Goal: Navigation & Orientation: Find specific page/section

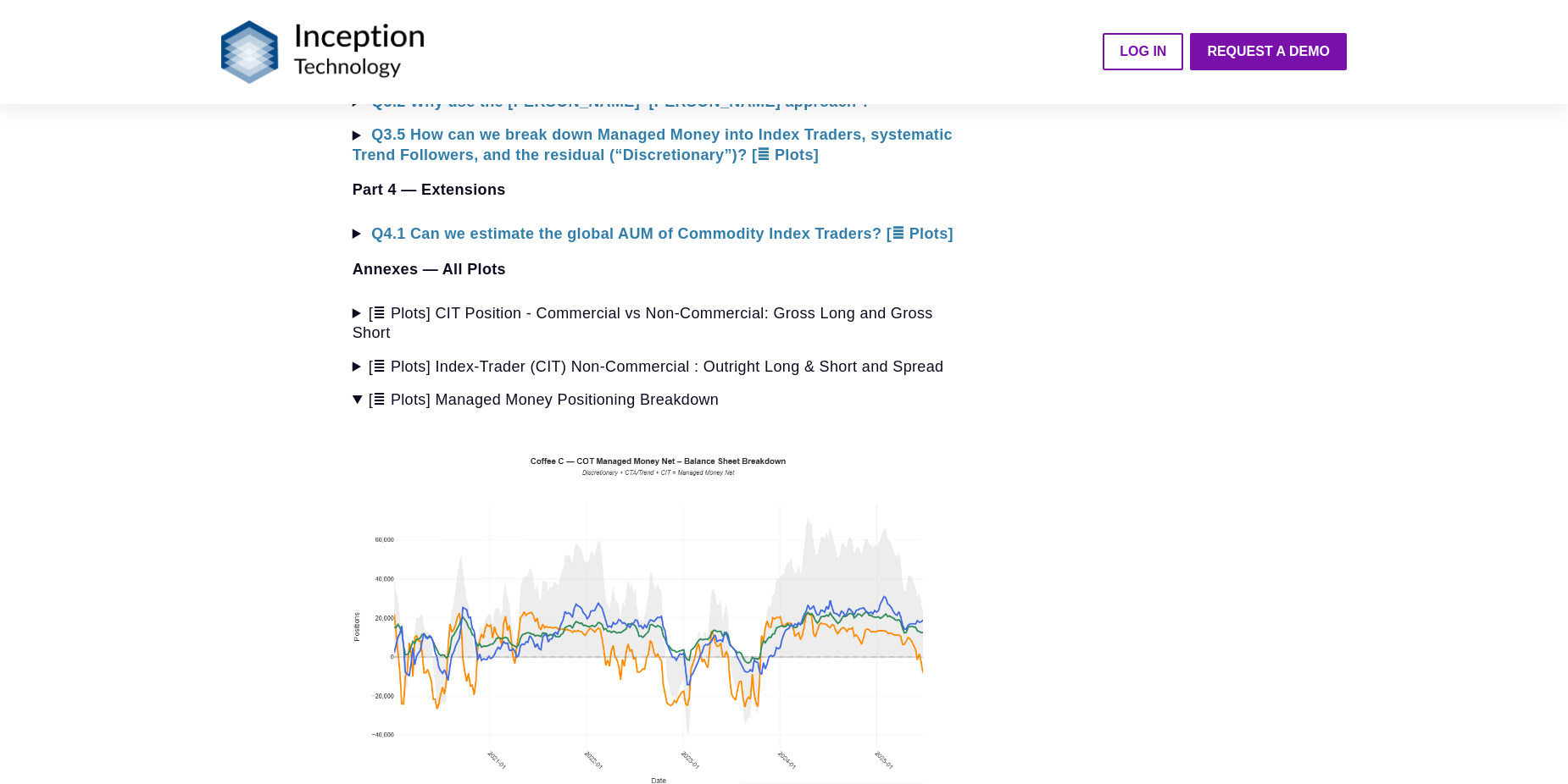
scroll to position [1948, 0]
click at [363, 389] on summary "[≣ Plots] Managed Money Positioning Breakdown" at bounding box center [658, 398] width 612 height 20
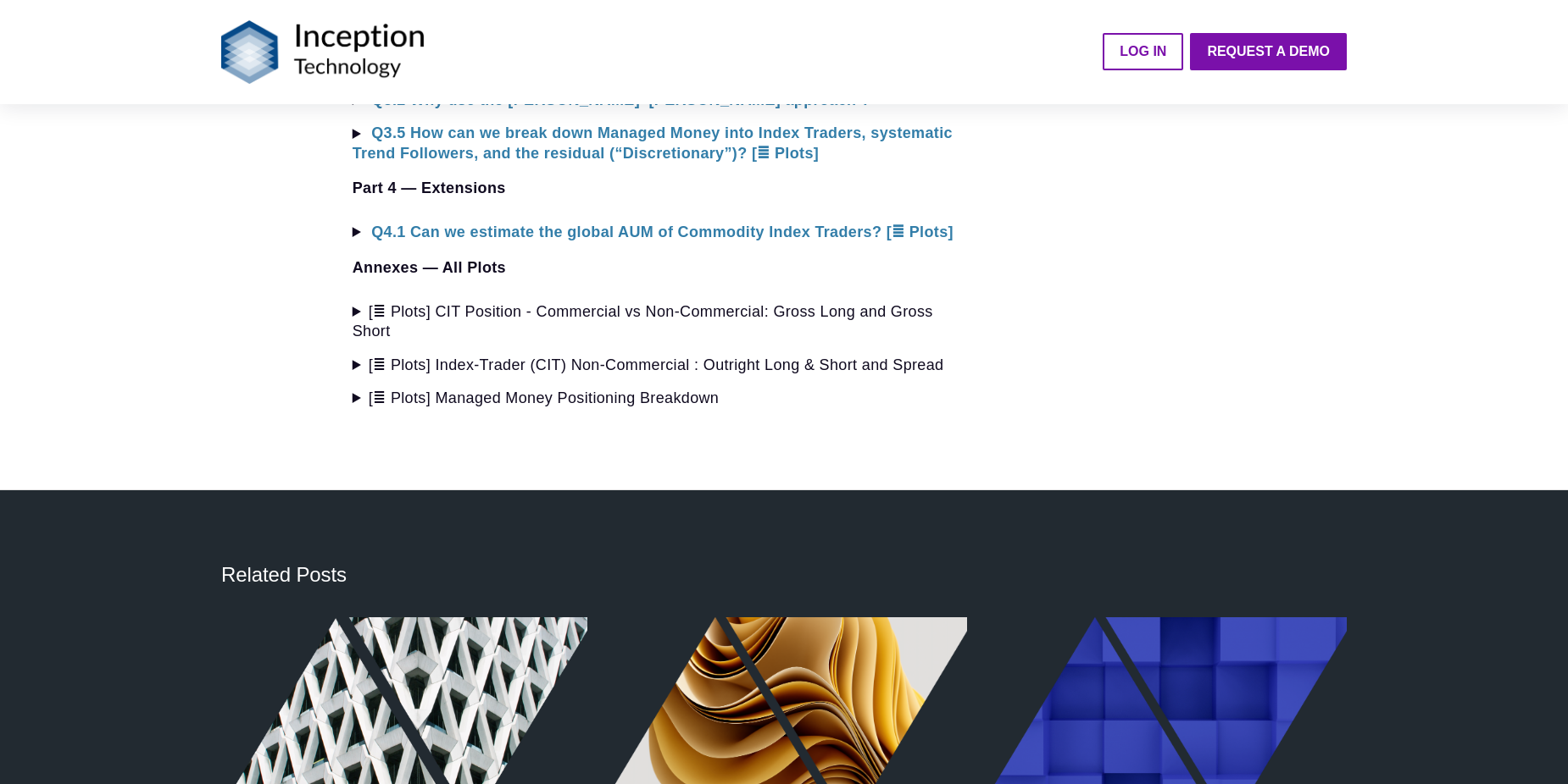
drag, startPoint x: 1134, startPoint y: 357, endPoint x: 1019, endPoint y: 424, distance: 133.1
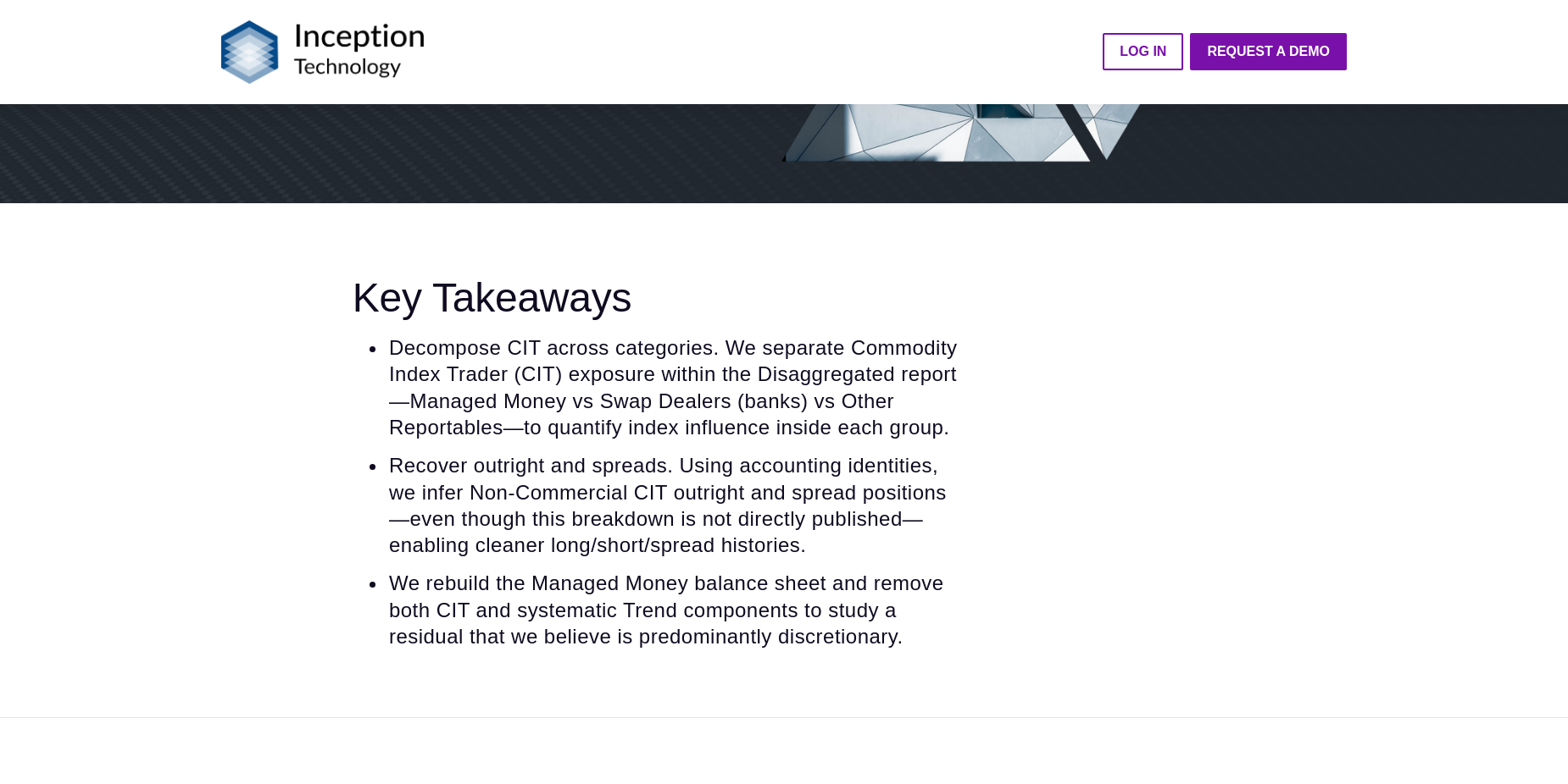
scroll to position [170, 0]
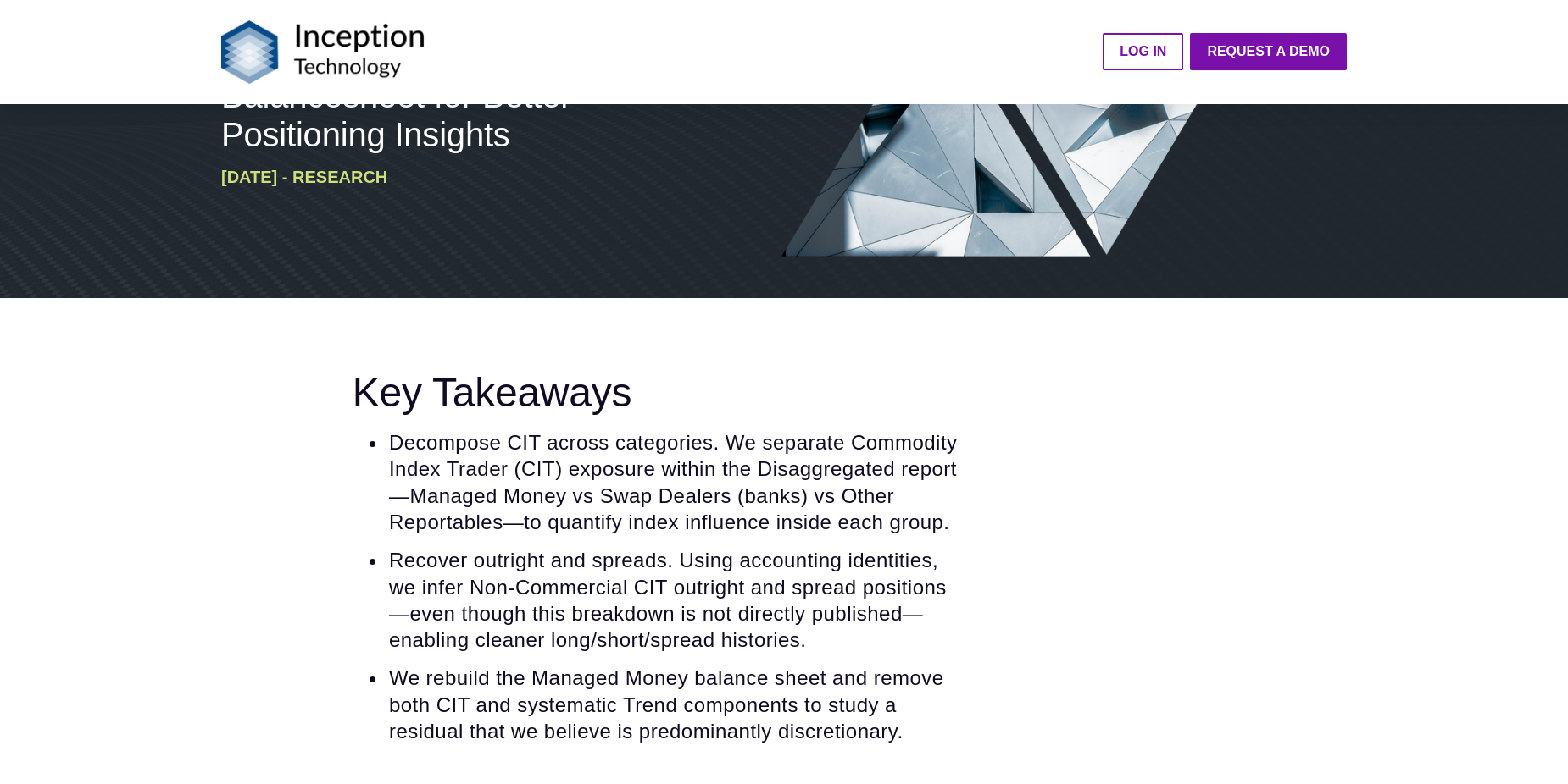
drag, startPoint x: 1219, startPoint y: 411, endPoint x: 1073, endPoint y: 379, distance: 149.5
click at [752, 379] on div "Key Takeaways Decompose CIT across categories. We separate Commodity Index Trad…" at bounding box center [784, 557] width 1139 height 375
drag, startPoint x: 1070, startPoint y: 373, endPoint x: 1053, endPoint y: 359, distance: 22.0
click at [752, 359] on div "Key Takeaways Decompose CIT across categories. We separate Commodity Index Trad…" at bounding box center [784, 555] width 1568 height 515
drag, startPoint x: 1048, startPoint y: 361, endPoint x: 993, endPoint y: 344, distance: 57.6
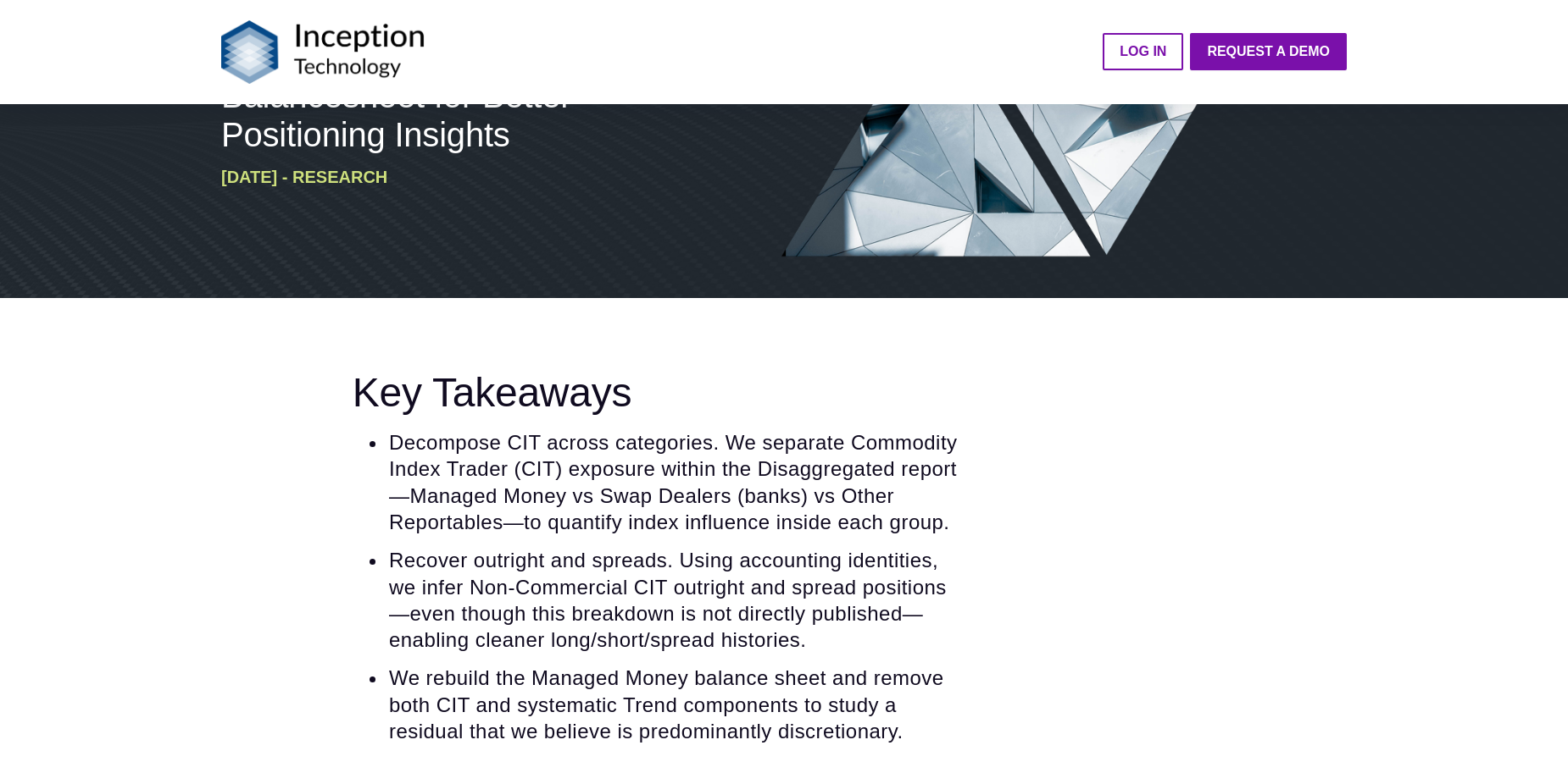
click at [752, 344] on div "Key Takeaways Decompose CIT across categories. We separate Commodity Index Trad…" at bounding box center [784, 555] width 1568 height 515
drag, startPoint x: 922, startPoint y: 373, endPoint x: 796, endPoint y: 378, distance: 126.1
click at [752, 378] on h2 "Key Takeaways" at bounding box center [658, 392] width 612 height 46
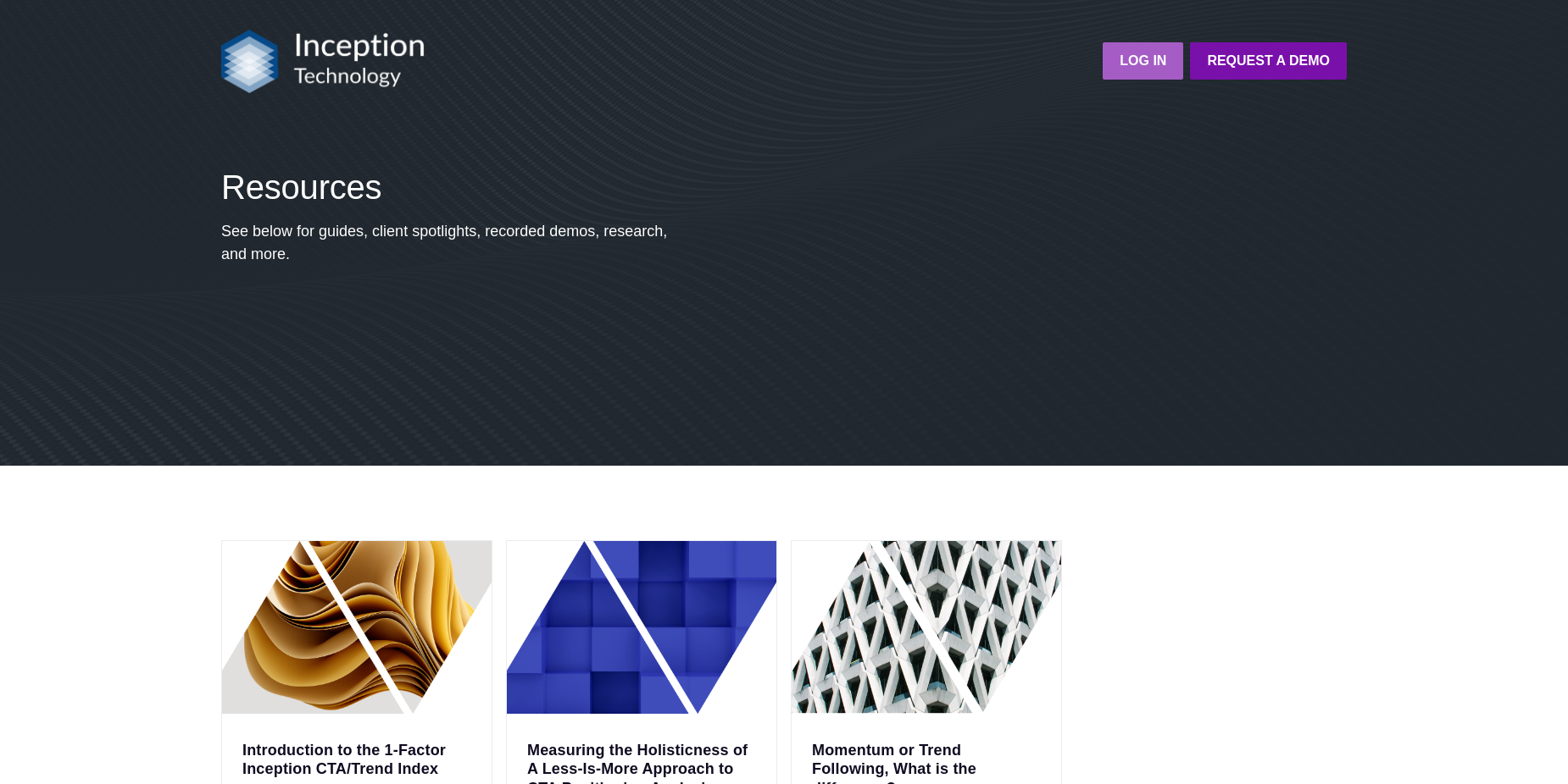
click at [1164, 68] on strong "LOG IN" at bounding box center [1143, 60] width 46 height 15
